Goal: Find specific page/section: Find specific page/section

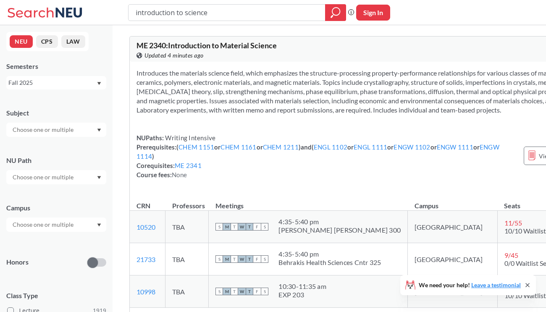
scroll to position [4500, 0]
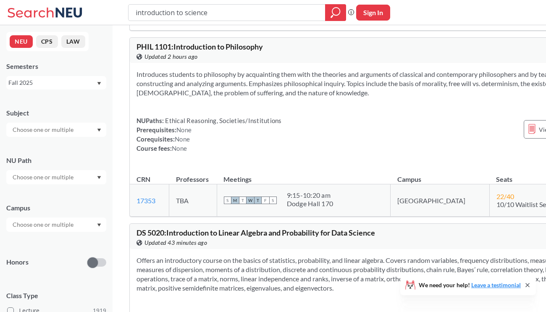
click at [73, 128] on input "text" at bounding box center [43, 130] width 71 height 10
type input "bus"
click at [67, 154] on p "Business Administration" at bounding box center [58, 153] width 95 height 8
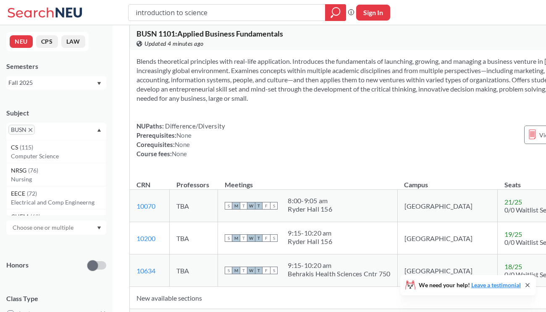
scroll to position [54, 0]
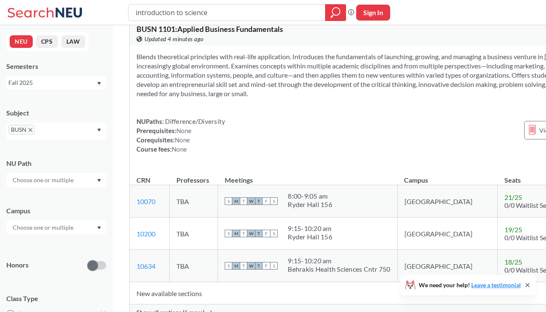
click at [528, 283] on icon at bounding box center [527, 285] width 7 height 7
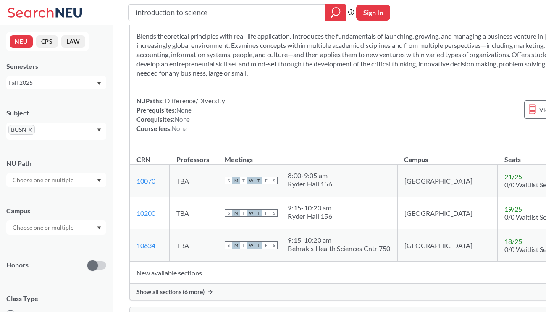
scroll to position [74, 0]
click at [95, 128] on div "BUSN" at bounding box center [56, 131] width 100 height 17
click at [29, 130] on icon "X to remove pill" at bounding box center [31, 130] width 4 height 4
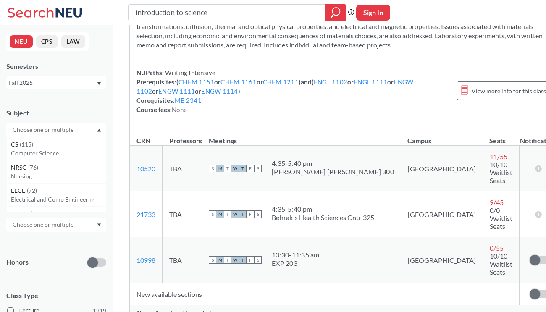
click at [29, 130] on input "text" at bounding box center [43, 130] width 71 height 10
click at [29, 130] on input "a" at bounding box center [43, 130] width 71 height 10
type input "acc"
click at [32, 148] on div "ACCT ( 23 )" at bounding box center [58, 144] width 95 height 9
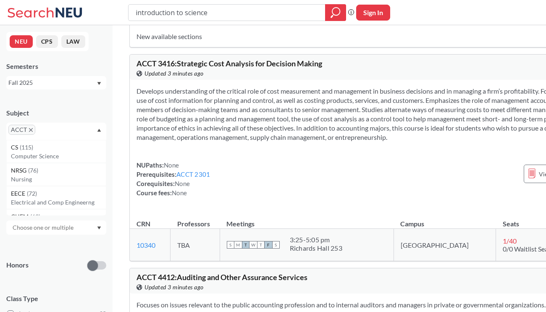
scroll to position [1806, 0]
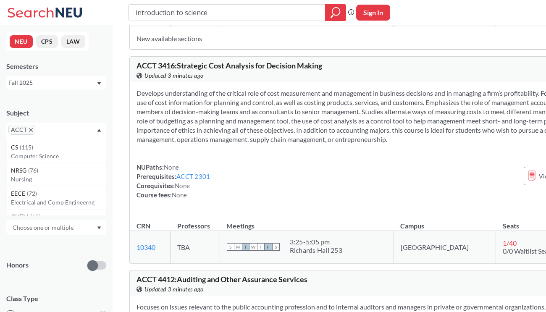
click at [30, 131] on icon "X to remove pill" at bounding box center [31, 130] width 4 height 4
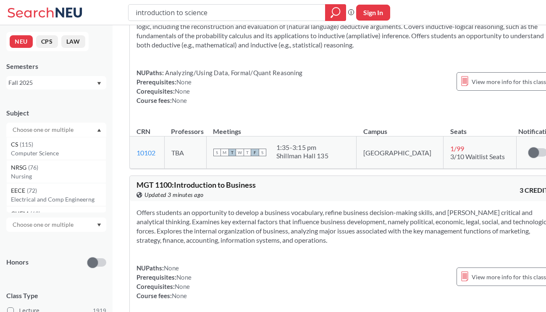
click at [30, 131] on input "text" at bounding box center [43, 130] width 71 height 10
type input "fi"
click at [26, 171] on div "FIN ( 9 )" at bounding box center [58, 167] width 95 height 9
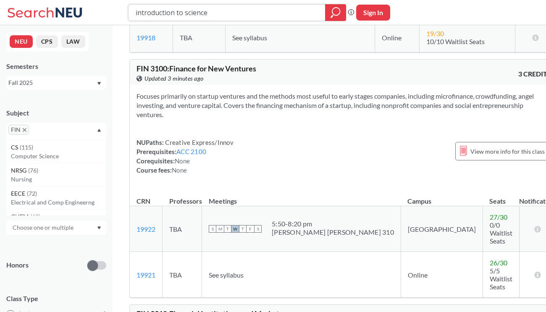
scroll to position [420, 0]
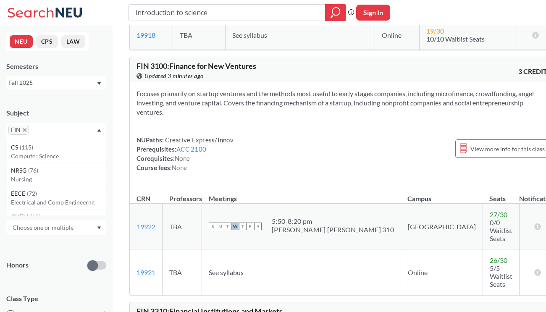
click at [24, 128] on icon "X to remove pill" at bounding box center [25, 130] width 4 height 4
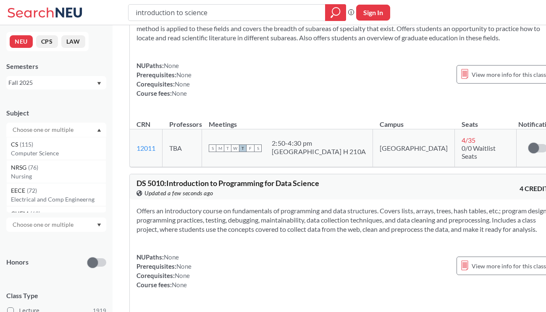
click at [24, 132] on input "text" at bounding box center [43, 130] width 71 height 10
type input "acc"
click at [34, 149] on p "Accounting" at bounding box center [58, 153] width 95 height 8
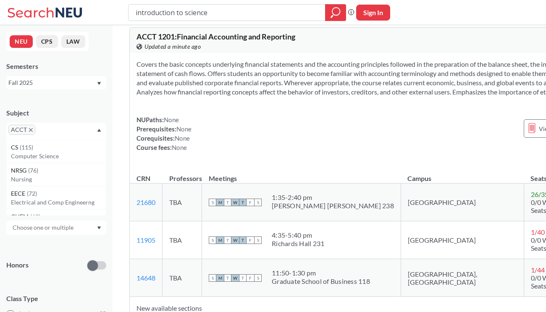
scroll to position [47, 0]
